Goal: Task Accomplishment & Management: Use online tool/utility

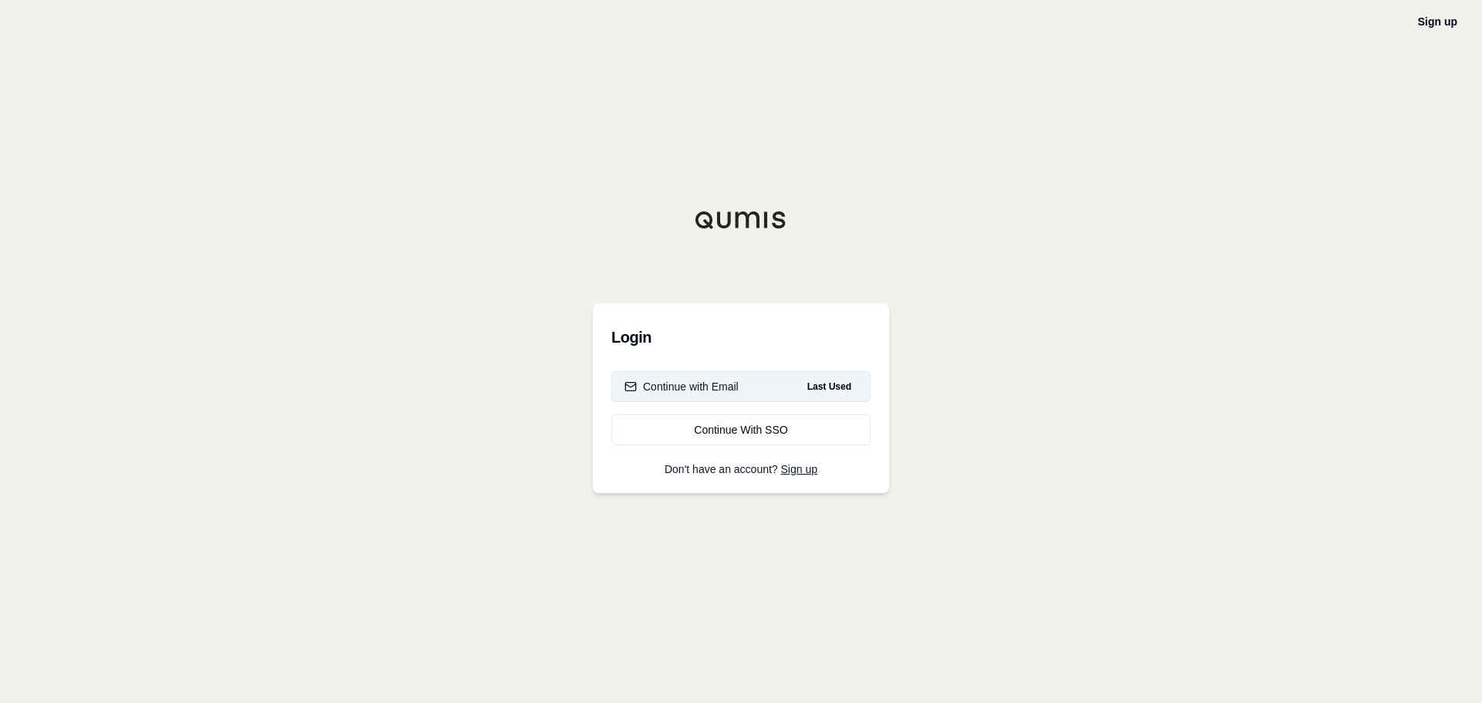
click at [719, 373] on button "Continue with Email Last Used" at bounding box center [740, 386] width 259 height 31
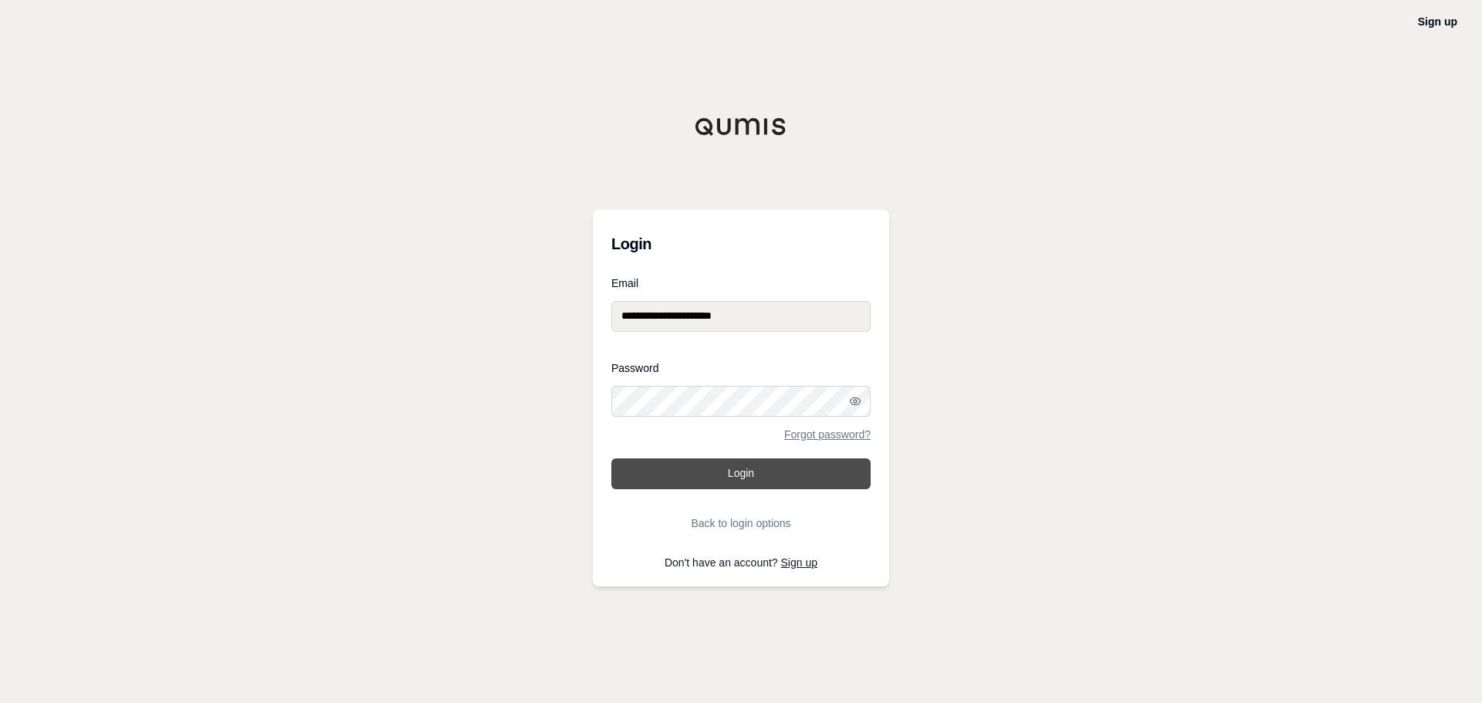
click at [741, 471] on button "Login" at bounding box center [740, 474] width 259 height 31
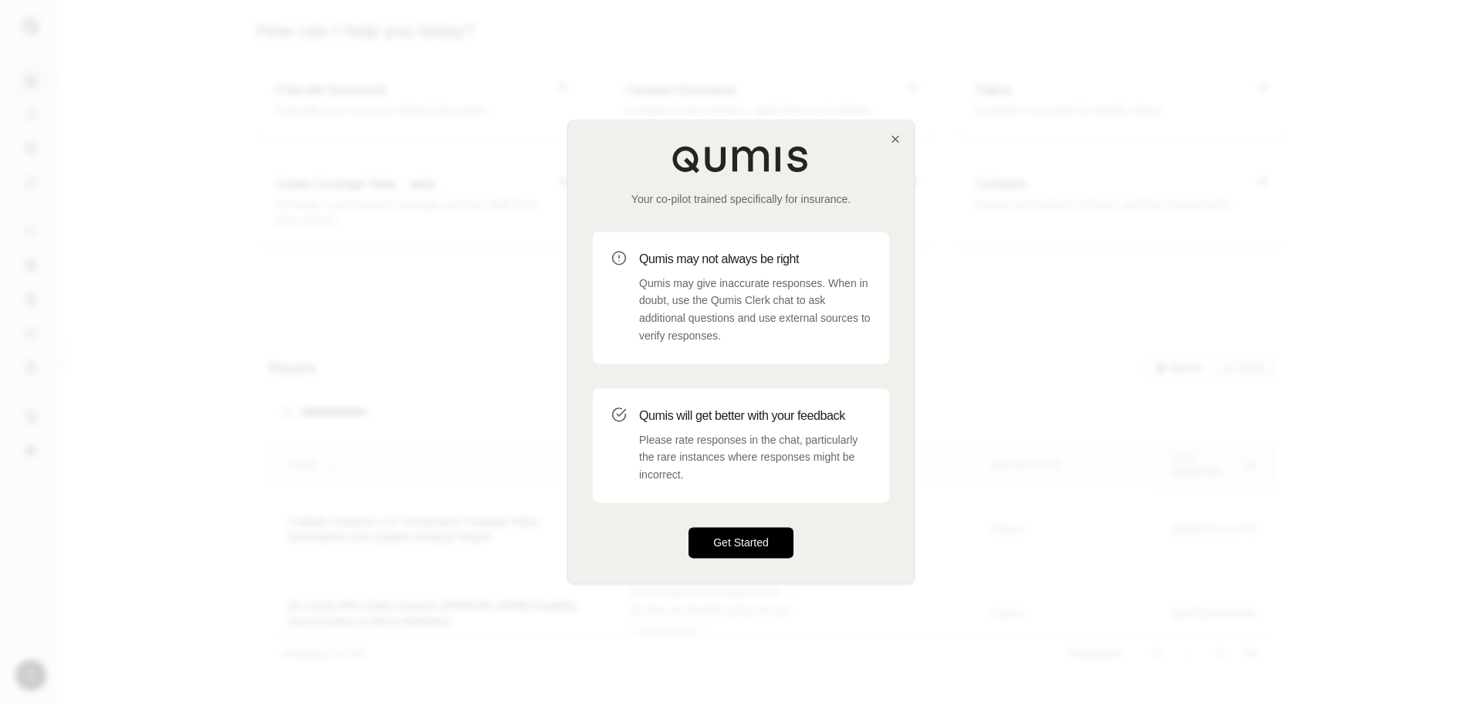
click at [766, 545] on button "Get Started" at bounding box center [741, 542] width 105 height 31
